Goal: Task Accomplishment & Management: Use online tool/utility

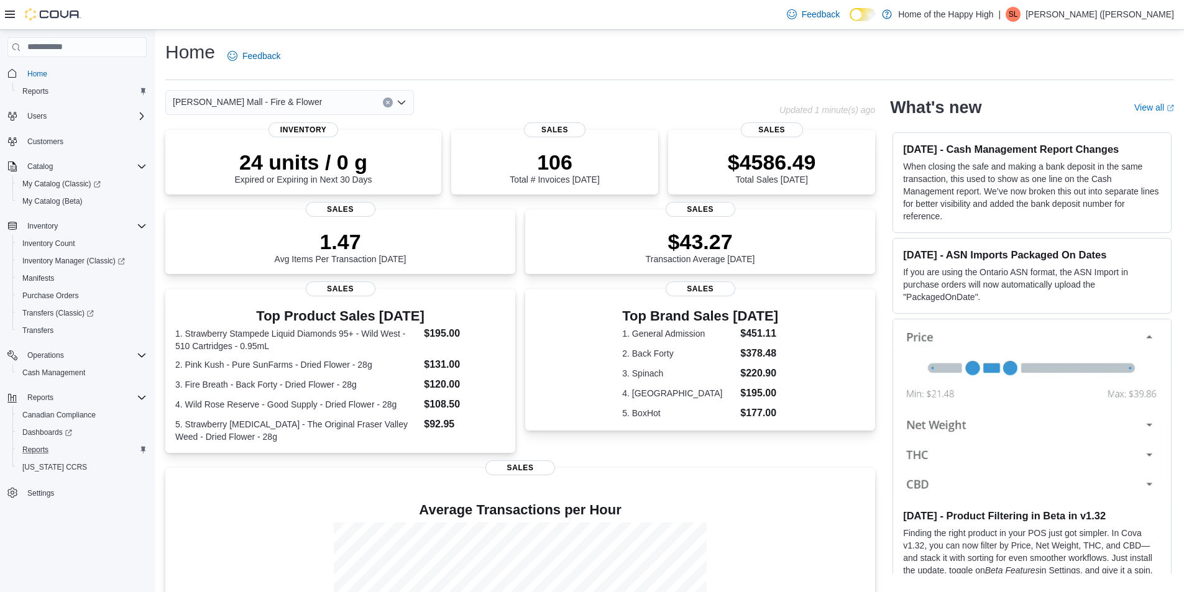
click at [62, 448] on div "Reports" at bounding box center [81, 450] width 129 height 15
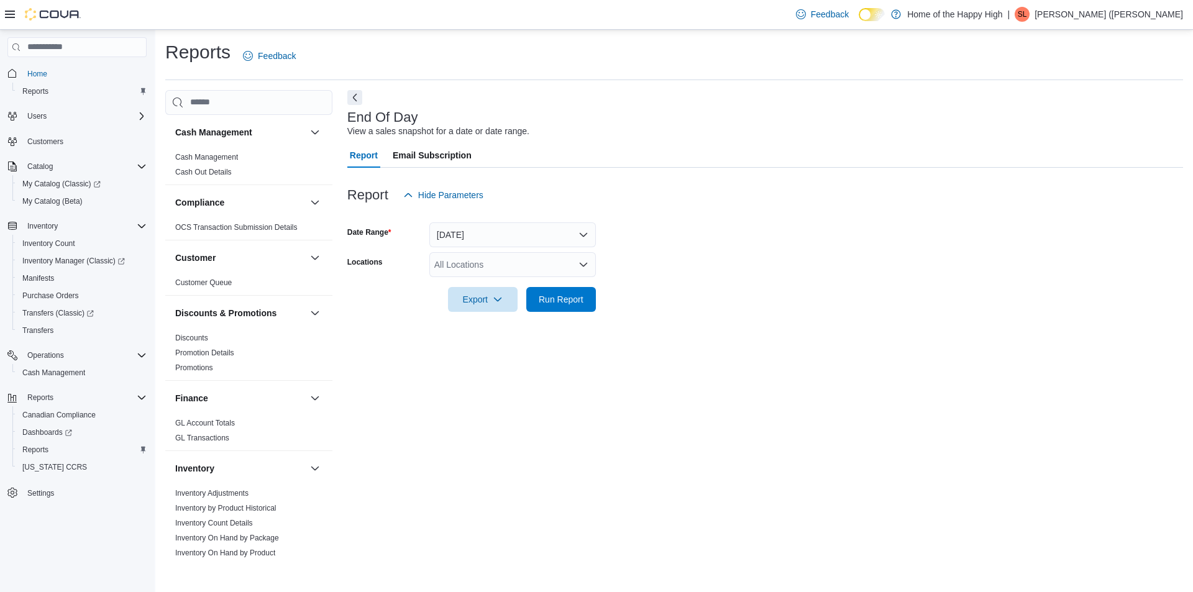
click at [454, 265] on div "All Locations" at bounding box center [512, 264] width 167 height 25
type input "****"
click at [498, 282] on span "Stettler - Stettler Mall - Fire & Flower" at bounding box center [555, 286] width 149 height 12
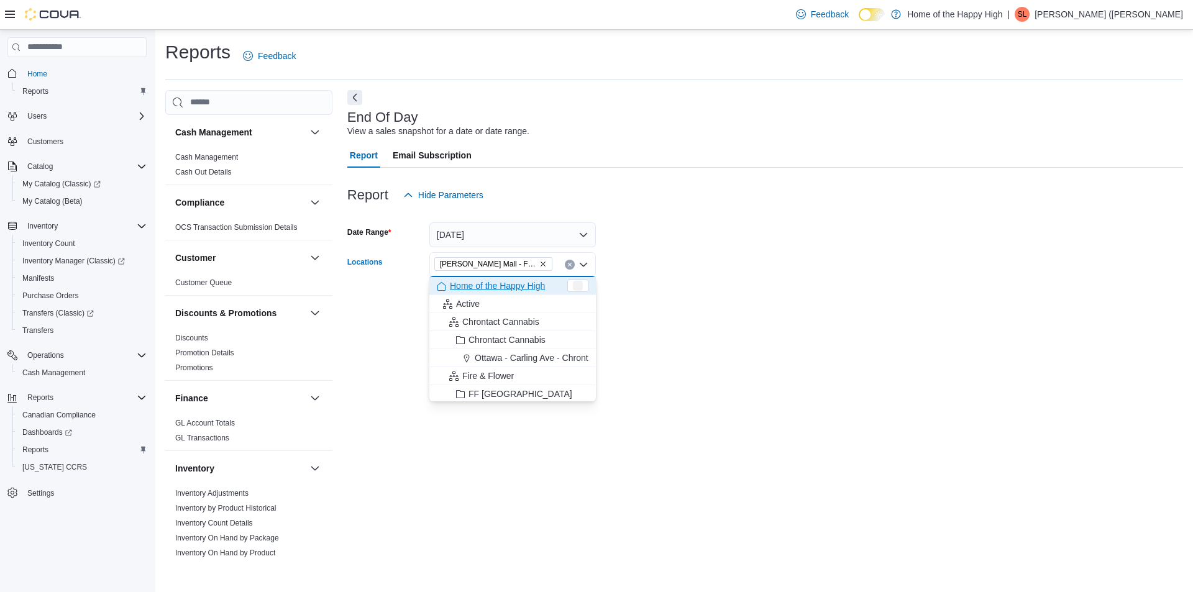
click at [704, 282] on div at bounding box center [765, 282] width 836 height 10
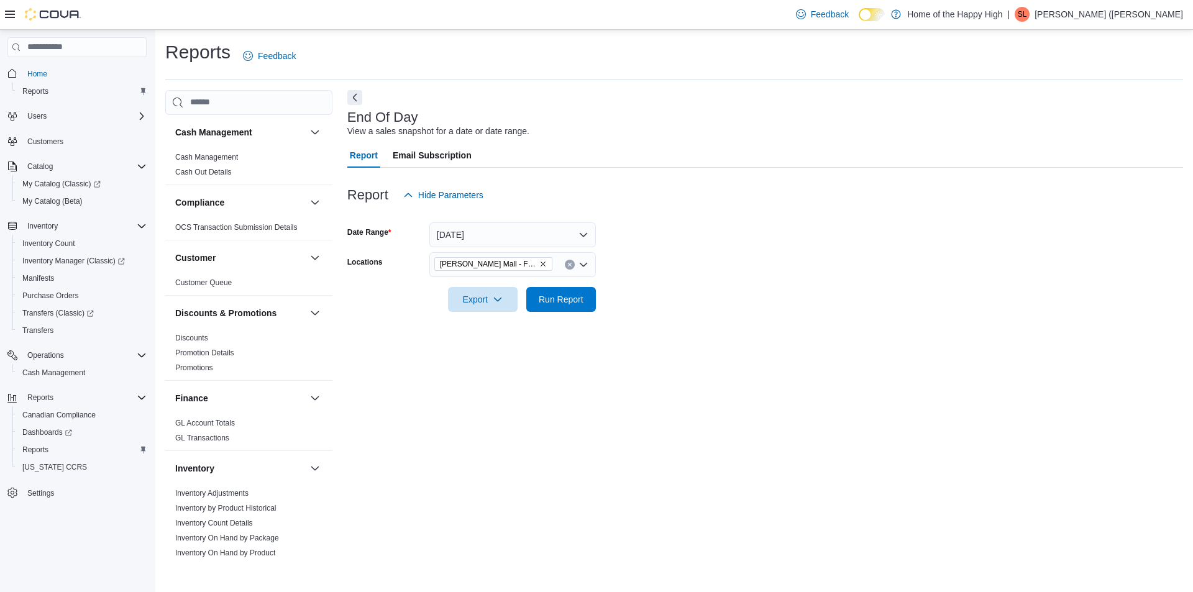
click at [597, 299] on form "Date Range Today Locations Stettler - Stettler Mall - Fire & Flower Export Run …" at bounding box center [765, 260] width 836 height 104
click at [594, 299] on button "Run Report" at bounding box center [561, 299] width 70 height 25
